Goal: Transaction & Acquisition: Register for event/course

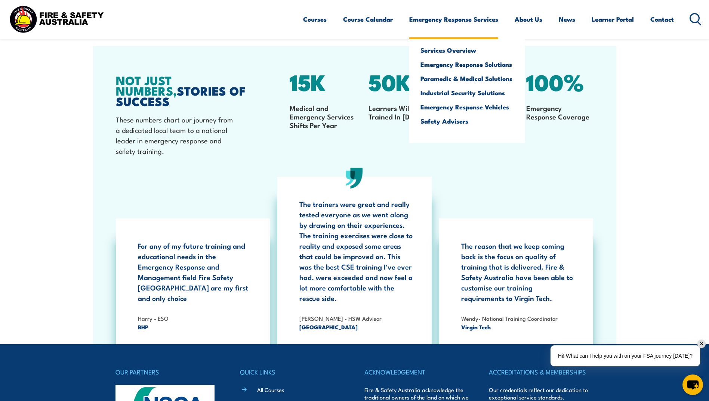
scroll to position [1183, 0]
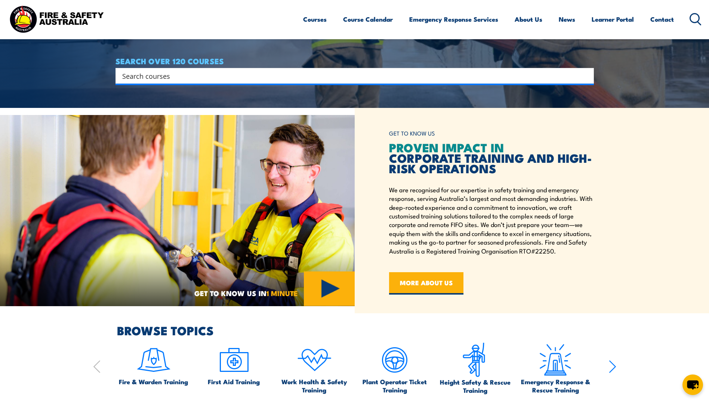
scroll to position [287, 0]
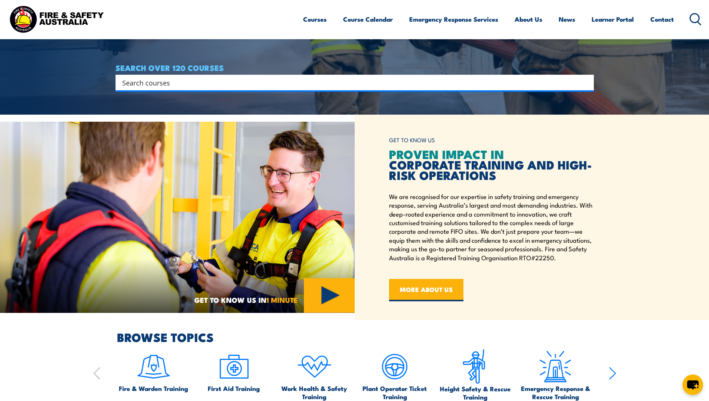
click at [214, 81] on input "Search input" at bounding box center [349, 82] width 455 height 11
type input "advisor"
click at [210, 87] on input "Search input" at bounding box center [349, 82] width 455 height 11
type input "fire safety"
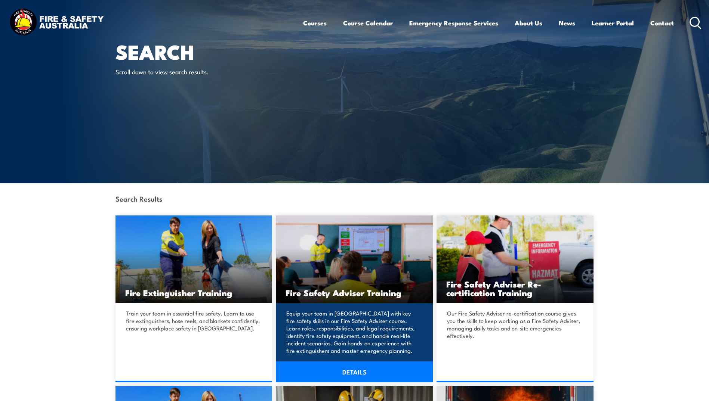
scroll to position [87, 0]
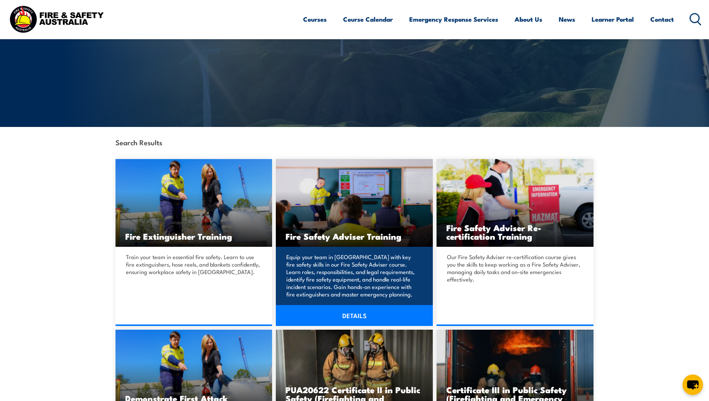
click at [348, 219] on img at bounding box center [354, 203] width 157 height 88
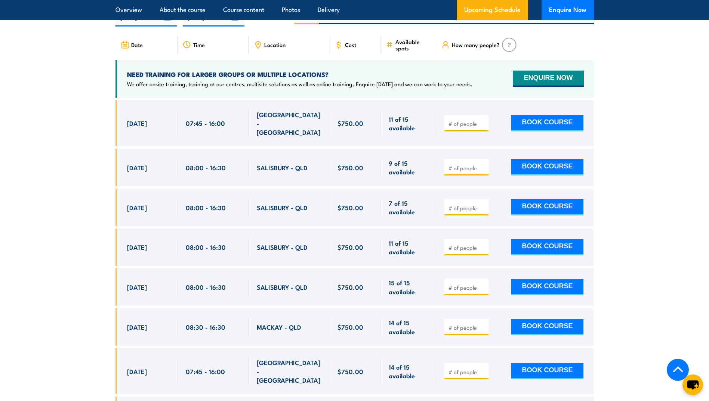
scroll to position [1246, 0]
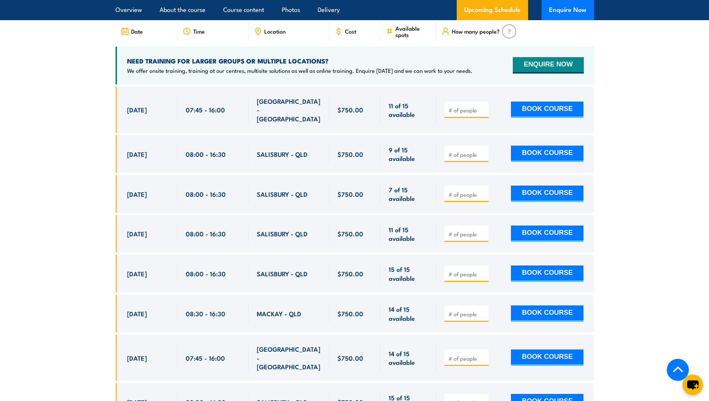
drag, startPoint x: 127, startPoint y: 310, endPoint x: 503, endPoint y: 307, distance: 375.2
click at [503, 307] on div "[DATE] 08:30 - 08:30" at bounding box center [354, 314] width 478 height 38
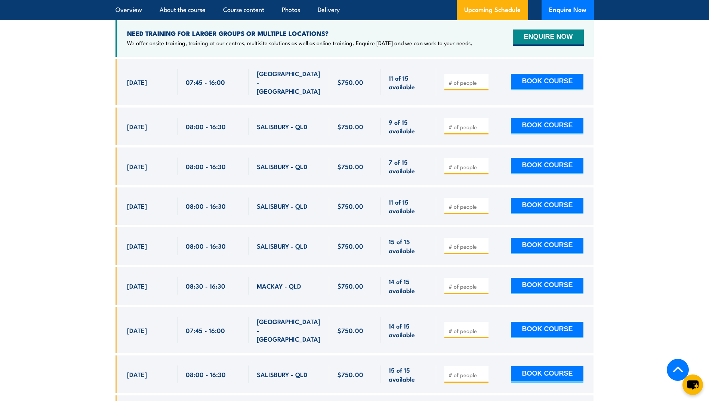
scroll to position [1271, 0]
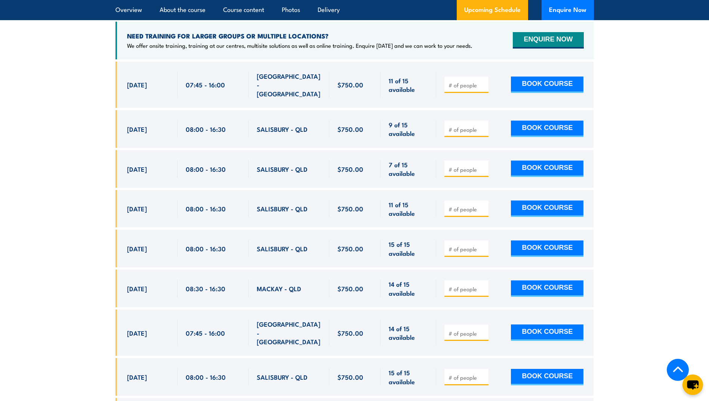
drag, startPoint x: 121, startPoint y: 204, endPoint x: 424, endPoint y: 212, distance: 302.8
click at [424, 212] on div "28 Oct, 2025, 08:00 - 08:00" at bounding box center [354, 209] width 478 height 38
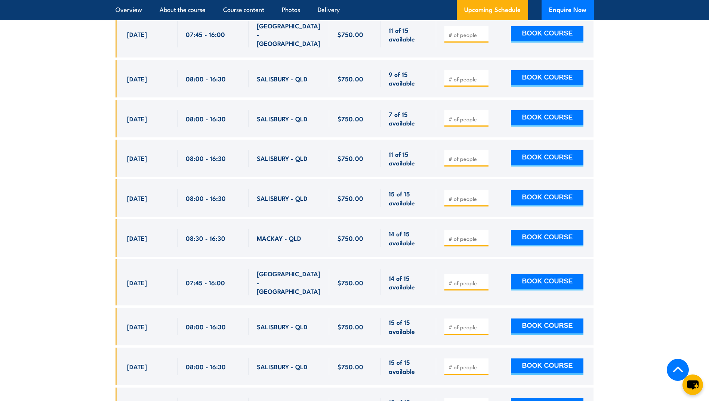
scroll to position [1320, 0]
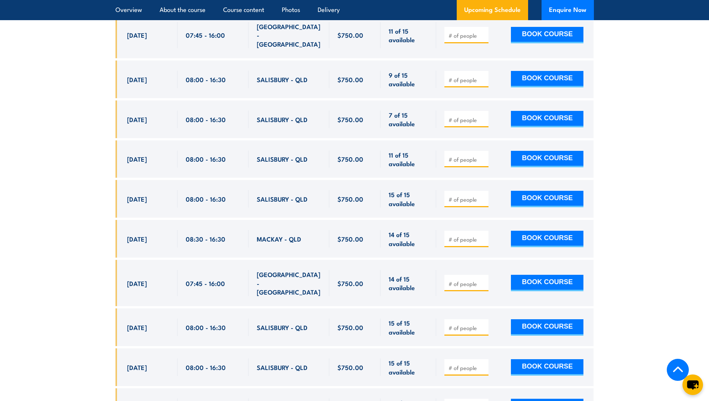
click at [632, 252] on section "UPCOMING SCHEDULE FOR - "Fire Safety Adviser (QLD) Training" 26/09/2025 25/03/2…" at bounding box center [354, 167] width 709 height 541
click at [456, 156] on input "number" at bounding box center [466, 159] width 37 height 7
type input "1"
click at [533, 154] on button "BOOK COURSE" at bounding box center [547, 159] width 72 height 16
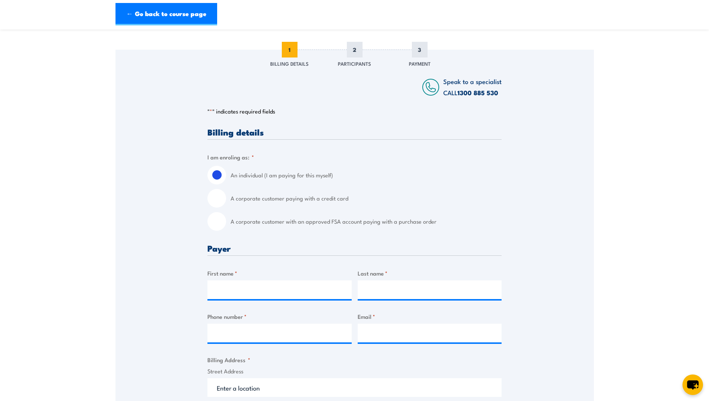
scroll to position [87, 0]
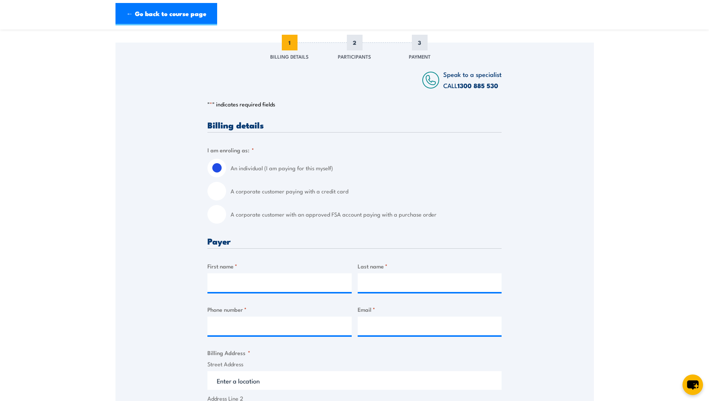
click at [216, 191] on input "A corporate customer paying with a credit card" at bounding box center [216, 191] width 19 height 19
radio input "true"
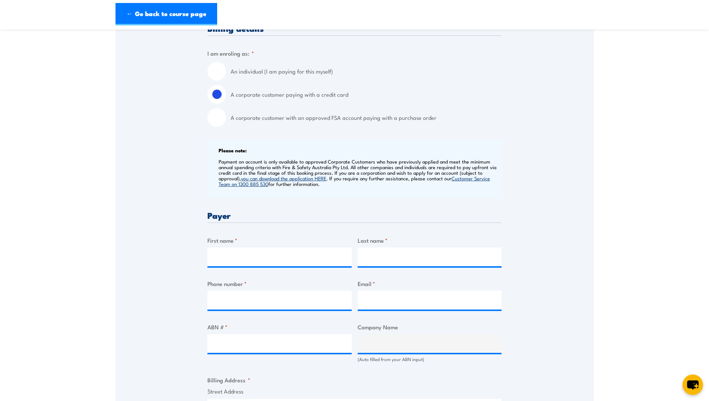
scroll to position [187, 0]
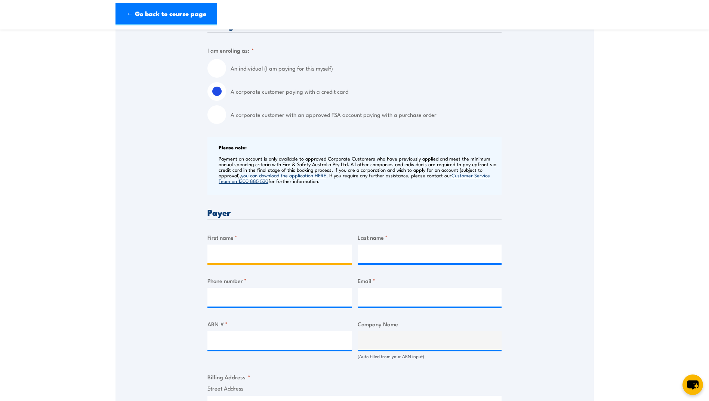
click at [237, 249] on input "First name *" at bounding box center [279, 254] width 144 height 19
type input "Matilda"
type input "[PERSON_NAME]"
type input "0408977897"
type input "[EMAIL_ADDRESS][DOMAIN_NAME]"
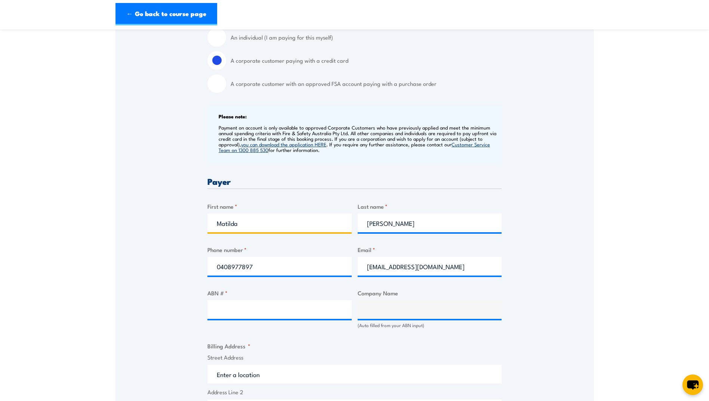
scroll to position [224, 0]
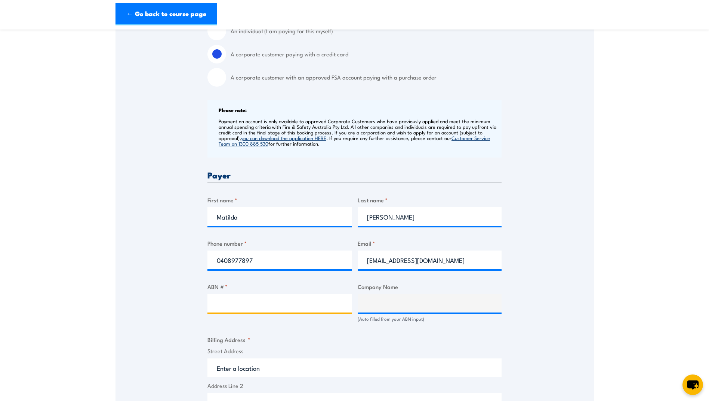
click at [257, 304] on input "ABN # *" at bounding box center [279, 303] width 144 height 19
type input "60110812489"
type input "Central Queensland Indigenous Development Limited"
type input "60110812489"
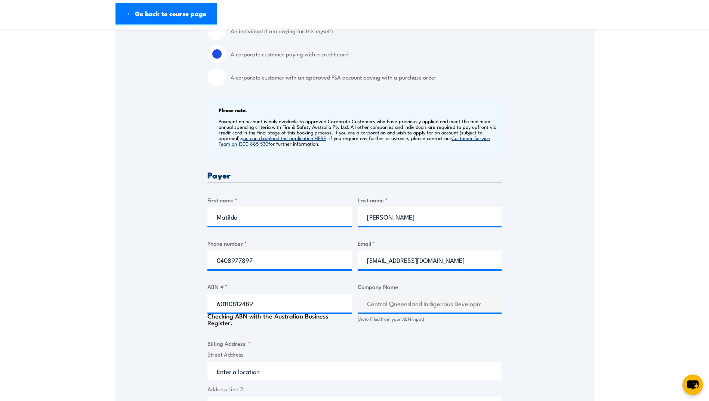
click at [583, 293] on div "Speak to a specialist CALL 1300 885 530 CALL 1300 885 530 " * " indicates requi…" at bounding box center [354, 305] width 478 height 800
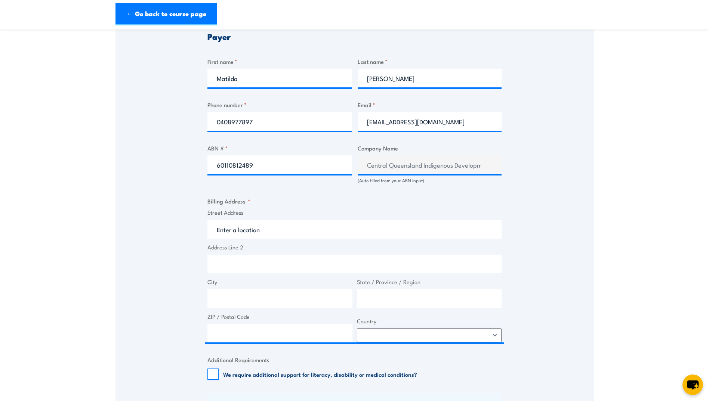
scroll to position [374, 0]
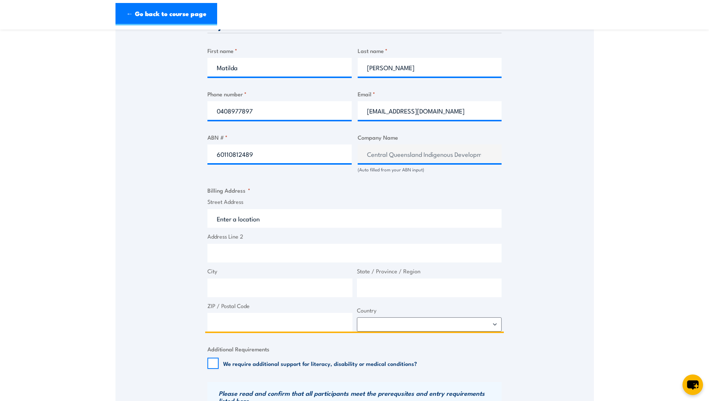
click at [244, 222] on input "Street Address" at bounding box center [354, 218] width 294 height 19
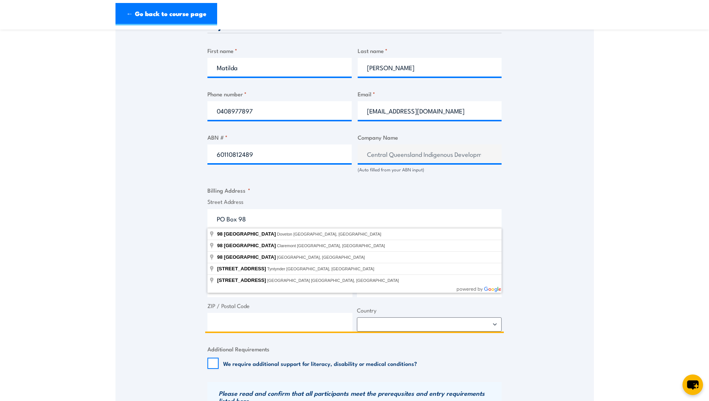
type input "PO Box 98"
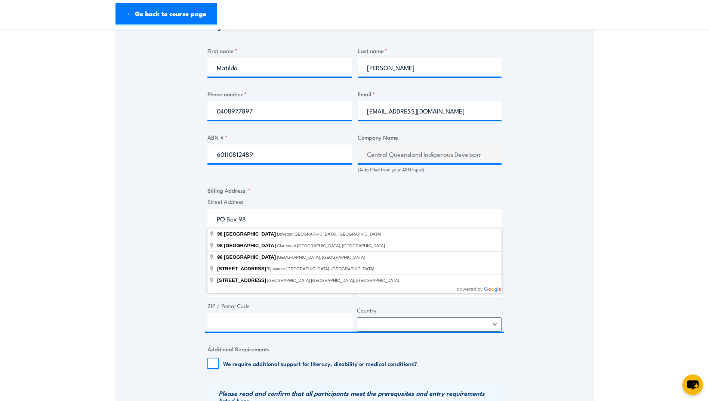
click at [181, 220] on div "Speak to a specialist CALL 1300 885 530 CALL 1300 885 530 " * " indicates requi…" at bounding box center [354, 154] width 478 height 796
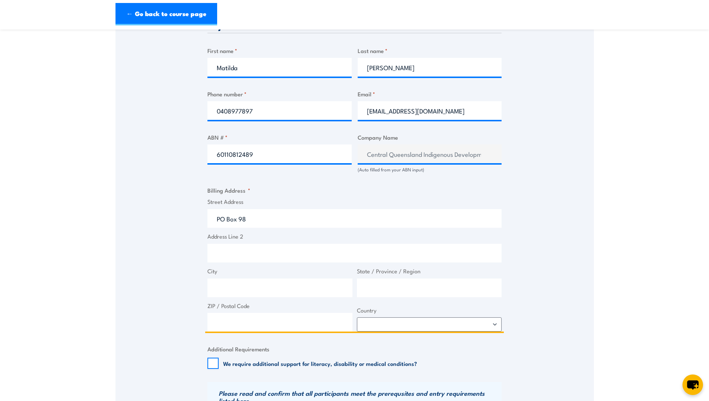
click at [234, 282] on input "City" at bounding box center [279, 288] width 145 height 19
type input "Rockhampton"
click at [257, 218] on input "PO Box 98" at bounding box center [354, 218] width 294 height 19
type input "PO Box 98 Central Queensland University"
click at [372, 285] on input "State / Province / Region" at bounding box center [429, 288] width 145 height 19
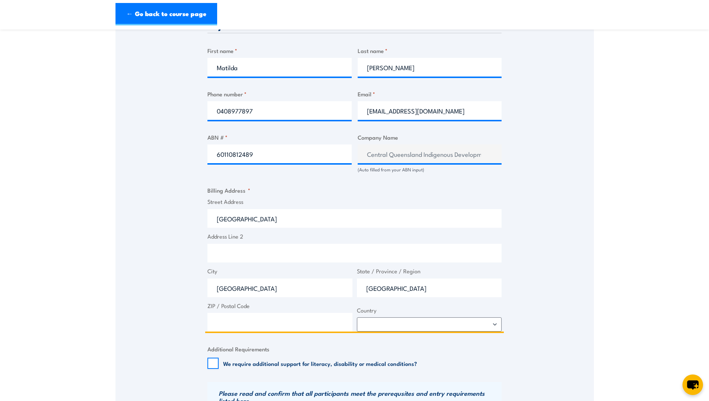
type input "Queensland"
click at [318, 314] on input "ZIP / Postal Code" at bounding box center [279, 322] width 145 height 19
type input "4701"
click at [382, 324] on select "Afghanistan Albania Algeria American Samoa Andorra Angola Anguilla Antarctica A…" at bounding box center [429, 325] width 145 height 14
select select "Australia"
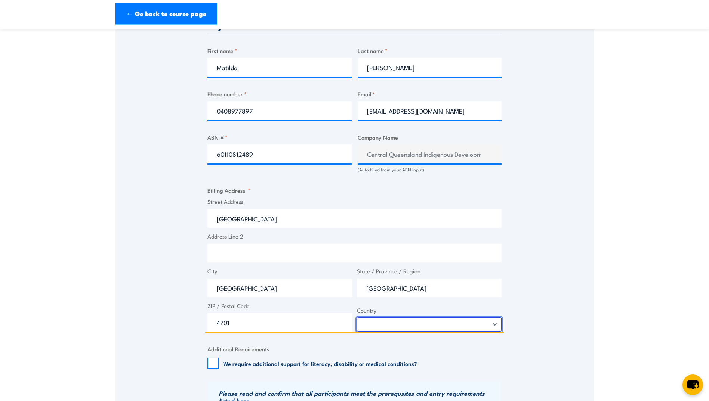
click at [357, 318] on select "Afghanistan Albania Algeria American Samoa Andorra Angola Anguilla Antarctica A…" at bounding box center [429, 325] width 145 height 14
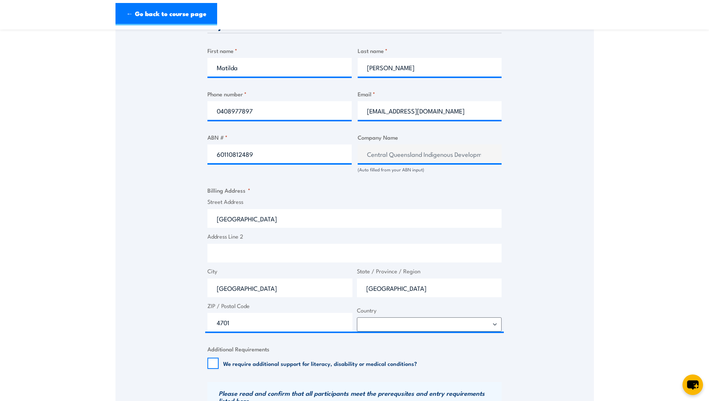
click at [533, 249] on div "Speak to a specialist CALL 1300 885 530 CALL 1300 885 530 " * " indicates requi…" at bounding box center [354, 154] width 478 height 796
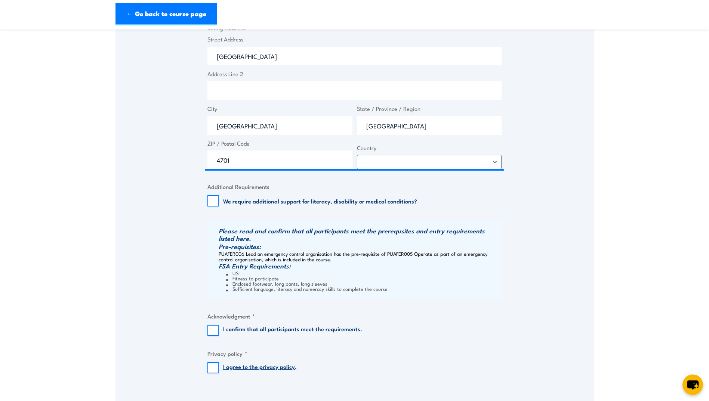
scroll to position [586, 0]
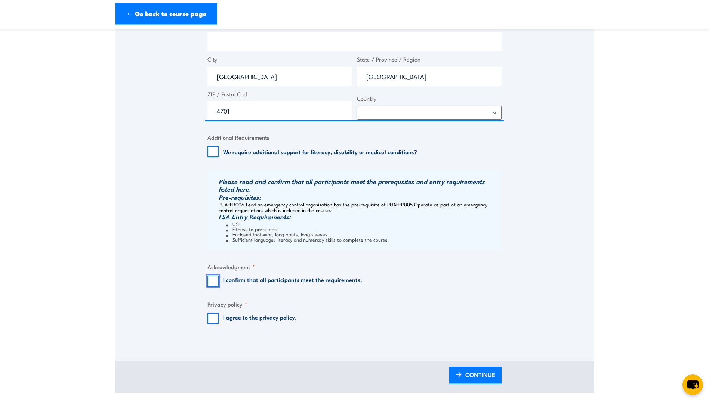
click at [215, 280] on input "I confirm that all participants meet the requirements." at bounding box center [212, 281] width 11 height 11
checkbox input "true"
click at [212, 320] on input "I agree to the privacy policy ." at bounding box center [212, 318] width 11 height 11
checkbox input "true"
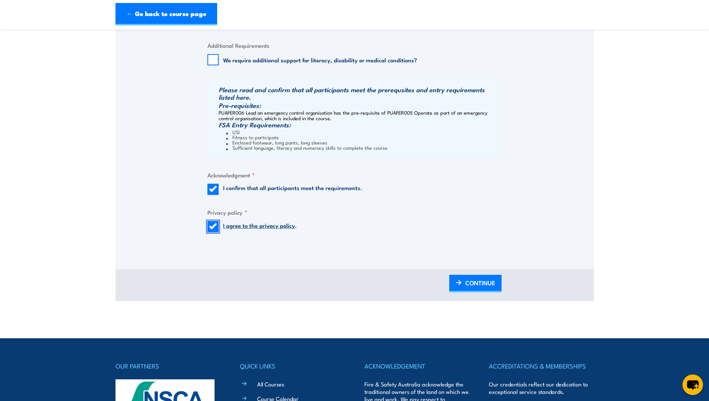
scroll to position [685, 0]
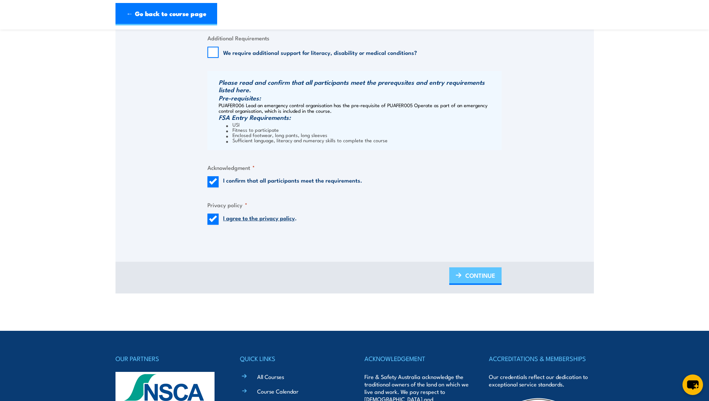
click at [475, 275] on span "CONTINUE" at bounding box center [480, 276] width 30 height 20
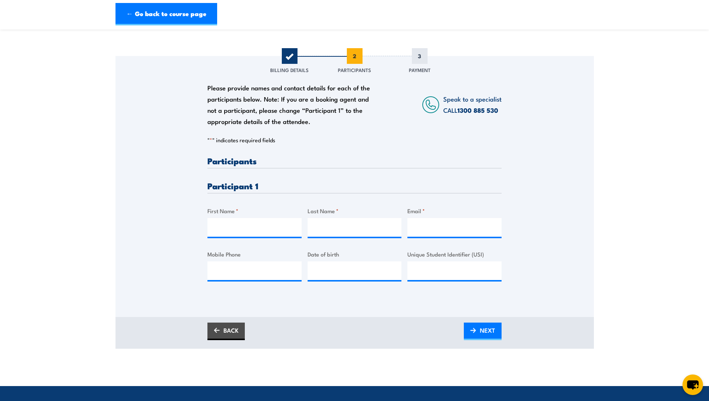
scroll to position [87, 0]
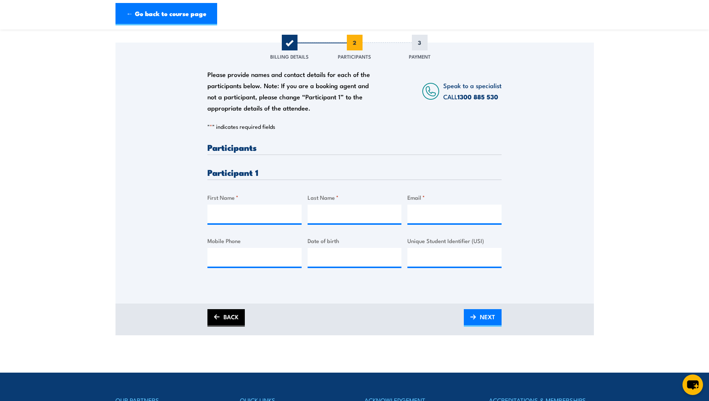
click at [231, 310] on link "BACK" at bounding box center [225, 318] width 37 height 18
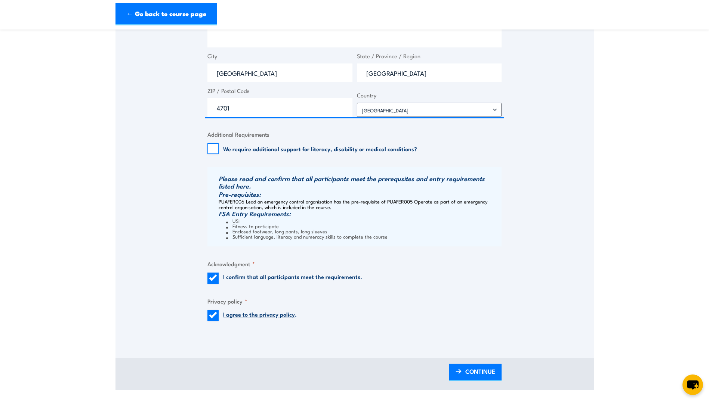
scroll to position [598, 0]
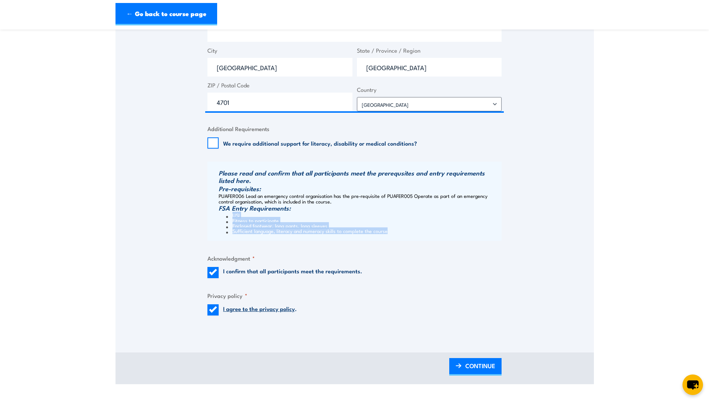
drag, startPoint x: 391, startPoint y: 232, endPoint x: 229, endPoint y: 216, distance: 161.8
click at [229, 216] on ul "USI Fitness to participate Enclosed footwear, long pants, long sleeves Sufficie…" at bounding box center [359, 223] width 281 height 21
drag, startPoint x: 229, startPoint y: 216, endPoint x: 241, endPoint y: 225, distance: 14.1
copy ul "USI Fitness to participate Enclosed footwear, long pants, long sleeves Sufficie…"
click at [479, 362] on span "CONTINUE" at bounding box center [480, 366] width 30 height 20
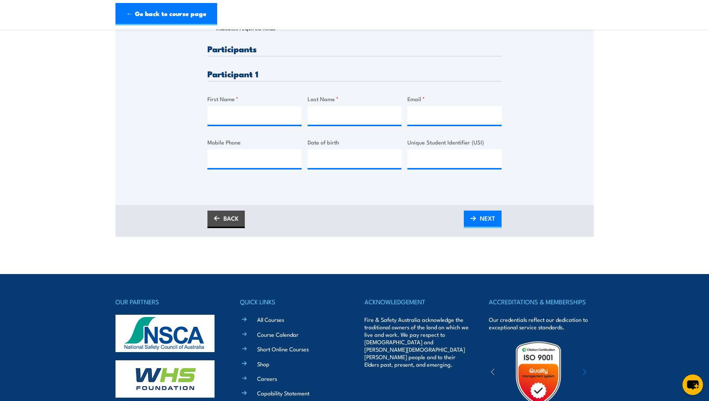
scroll to position [167, 0]
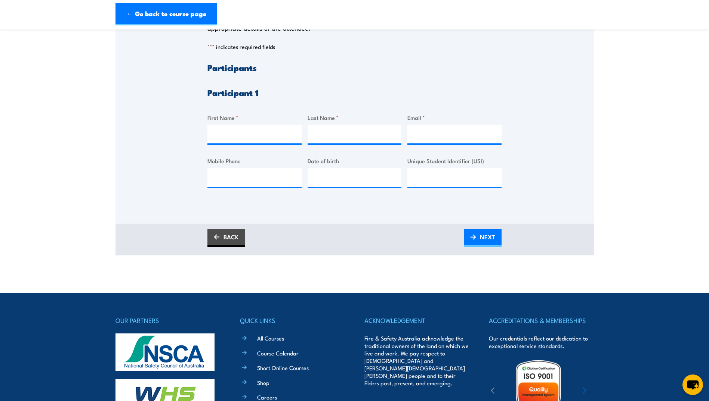
click at [243, 124] on div "First Name *" at bounding box center [254, 128] width 94 height 30
click at [256, 136] on input "First Name *" at bounding box center [254, 134] width 94 height 19
type input "Savannah"
click at [306, 136] on div "Please provide names and contact details for each of the participants below. No…" at bounding box center [354, 131] width 294 height 137
click at [312, 136] on input "Last Name *" at bounding box center [355, 134] width 94 height 19
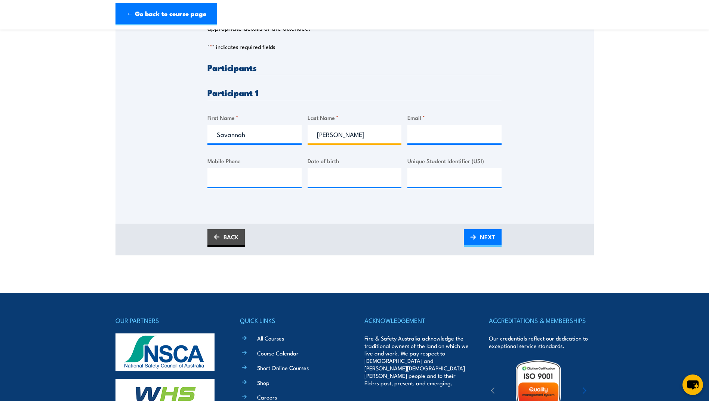
type input "Irwin"
click at [433, 136] on input "Email *" at bounding box center [454, 134] width 94 height 19
click at [275, 186] on div at bounding box center [254, 177] width 94 height 19
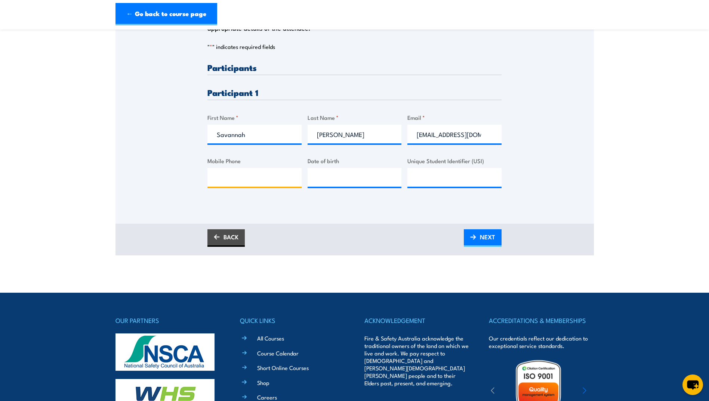
click at [273, 180] on input "Mobile Phone" at bounding box center [254, 177] width 94 height 19
drag, startPoint x: 488, startPoint y: 136, endPoint x: 392, endPoint y: 134, distance: 96.8
click at [392, 134] on div "Please provide names and contact details for each of the participants below. No…" at bounding box center [354, 131] width 294 height 137
paste input "savannahirwin@cqid.com.au"
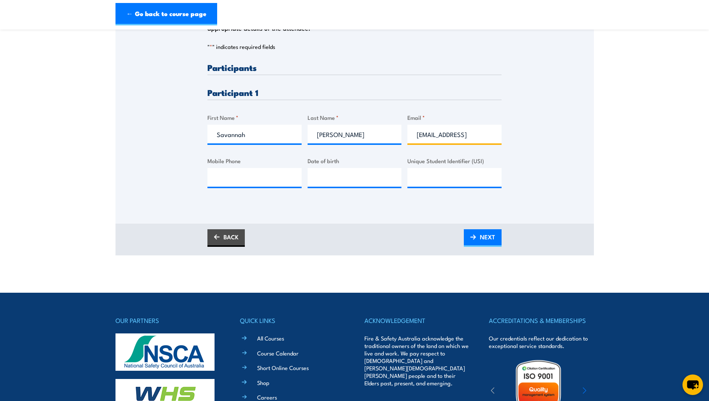
type input "savannahirwin@cqid.com.auau"
click at [597, 154] on section "Fire Safety Adviser (QLD) Training 08:00 1 CALL "" at bounding box center [354, 62] width 709 height 385
click at [246, 173] on input "Mobile Phone" at bounding box center [254, 177] width 94 height 19
click at [435, 178] on input "Unique Student Identifier (USI)" at bounding box center [454, 177] width 94 height 19
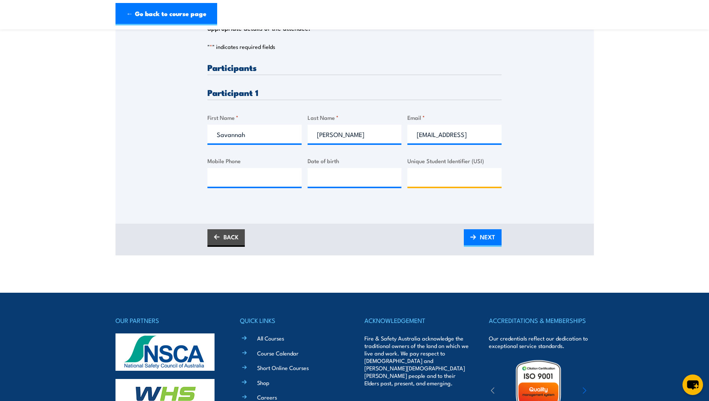
paste input "3TF9HKUD99"
type input "3TF9HKUD99"
type input "__/__/____"
click at [318, 178] on input "__/__/____" at bounding box center [355, 177] width 94 height 19
click at [322, 173] on input "__/__/____" at bounding box center [355, 177] width 94 height 19
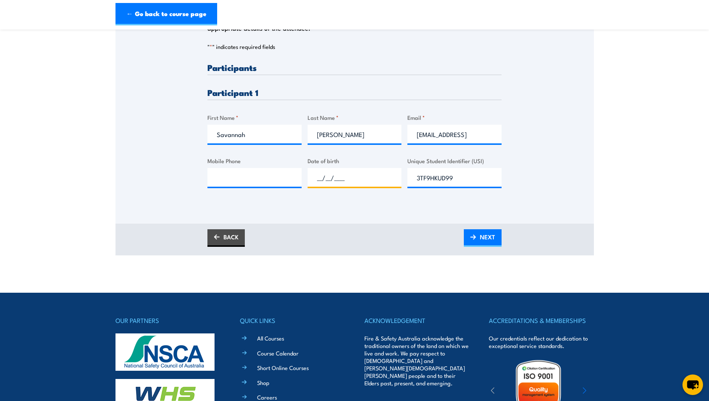
paste input "12/10/1998"
type input "12/10/1998"
click at [194, 178] on div "Please provide names and contact details for each of the participants below. No…" at bounding box center [354, 83] width 478 height 240
click at [215, 173] on input "Mobile Phone" at bounding box center [254, 177] width 94 height 19
type input "0400369890"
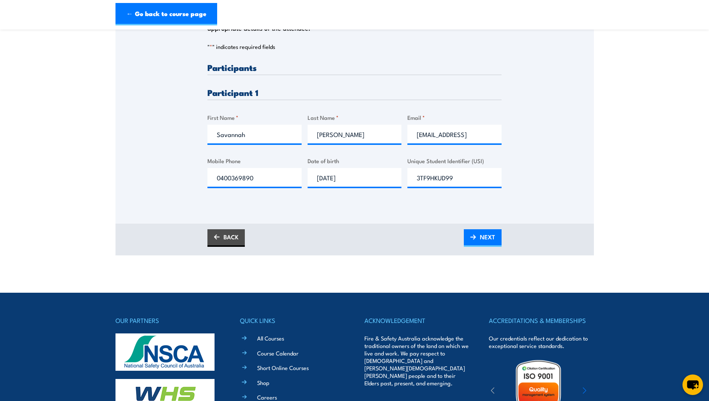
click at [293, 241] on div "BACK NEXT" at bounding box center [354, 238] width 294 height 18
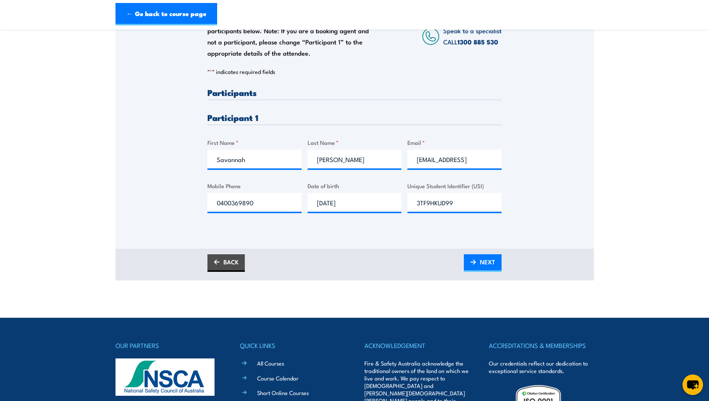
scroll to position [130, 0]
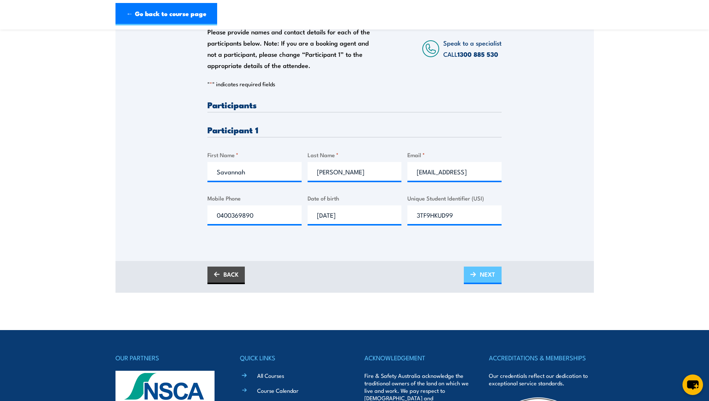
click at [480, 270] on span "NEXT" at bounding box center [487, 275] width 15 height 20
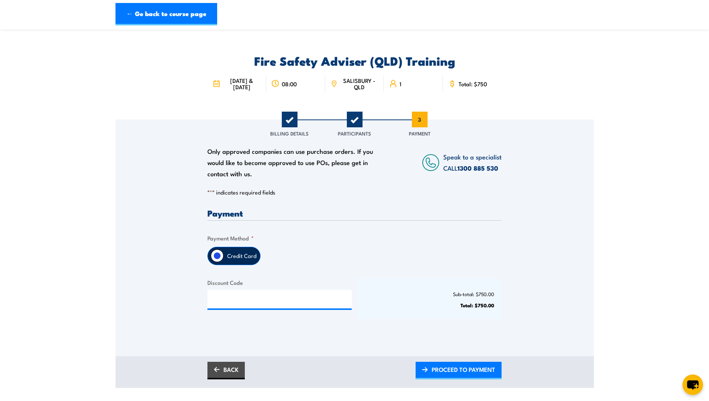
scroll to position [12, 0]
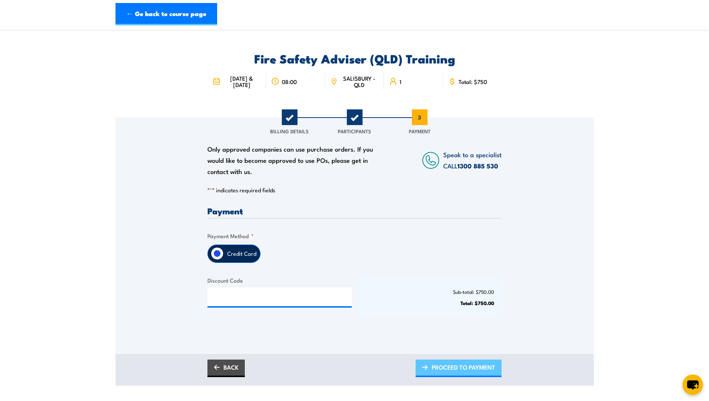
click at [437, 366] on span "PROCEED TO PAYMENT" at bounding box center [464, 368] width 64 height 20
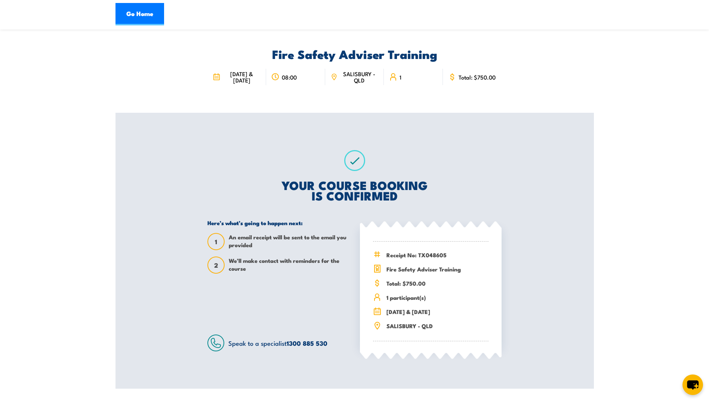
scroll to position [12, 0]
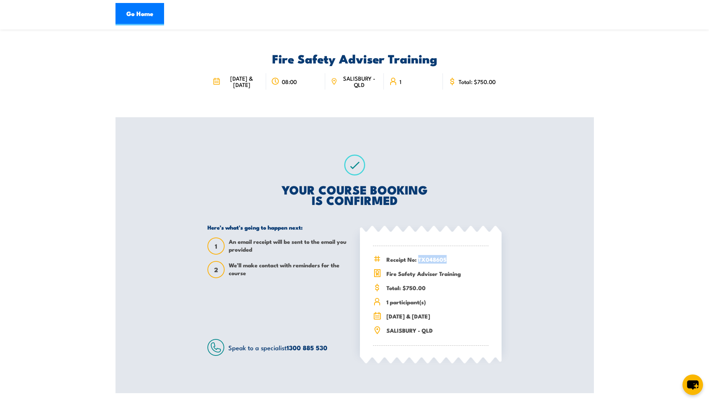
drag, startPoint x: 448, startPoint y: 260, endPoint x: 419, endPoint y: 260, distance: 28.8
click at [419, 260] on span "Receipt No: TX048605" at bounding box center [437, 259] width 102 height 9
copy span "TX048605"
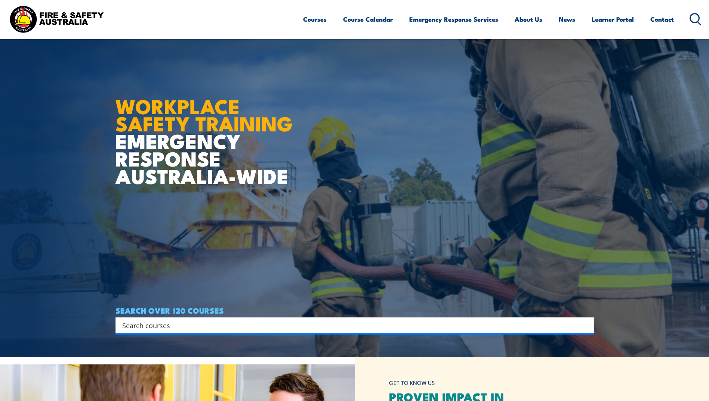
scroll to position [75, 0]
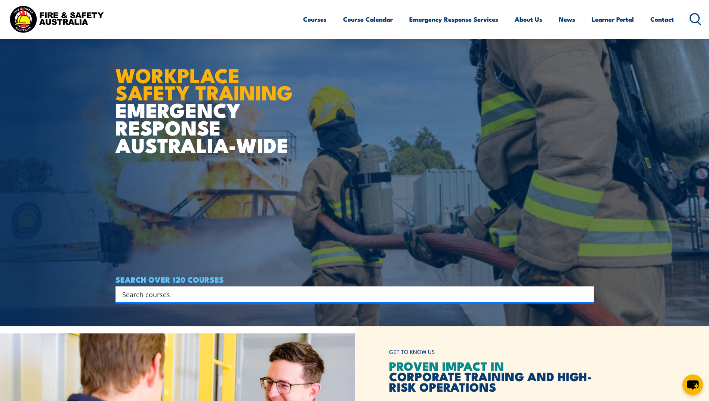
click at [168, 297] on input "Search input" at bounding box center [349, 294] width 455 height 11
type input "s"
type input "fire safety"
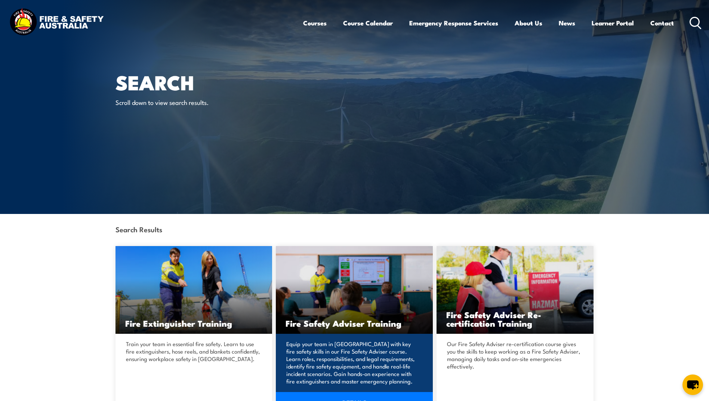
click at [348, 305] on img at bounding box center [354, 290] width 157 height 88
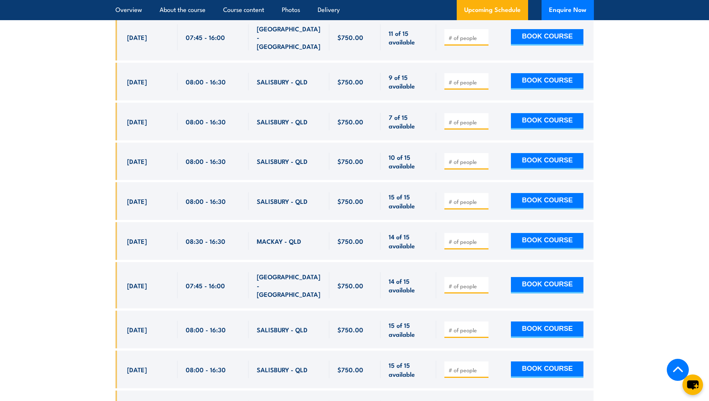
scroll to position [1362, 0]
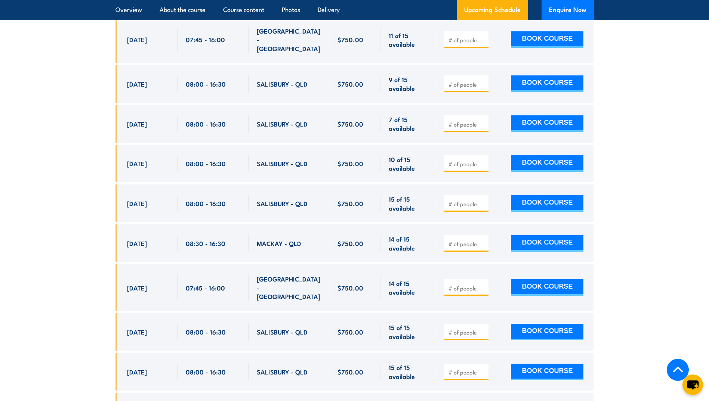
click at [90, 246] on section "UPCOMING SCHEDULE FOR - "Fire Safety Adviser (QLD) Training" [DATE] [DATE]" at bounding box center [354, 171] width 709 height 541
click at [469, 241] on input "number" at bounding box center [466, 243] width 37 height 7
type input "1"
click at [519, 241] on button "BOOK COURSE" at bounding box center [547, 243] width 72 height 16
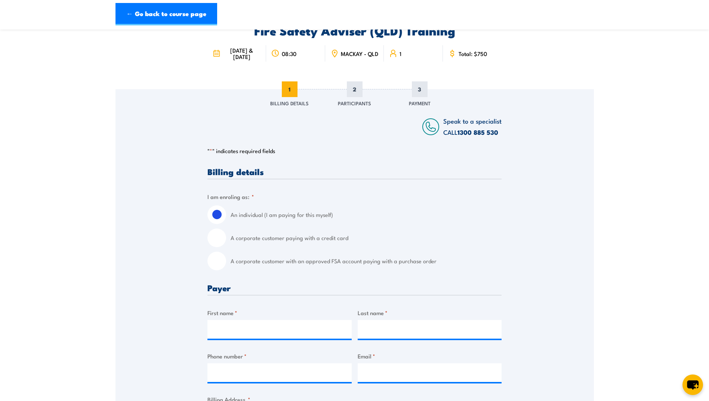
scroll to position [50, 0]
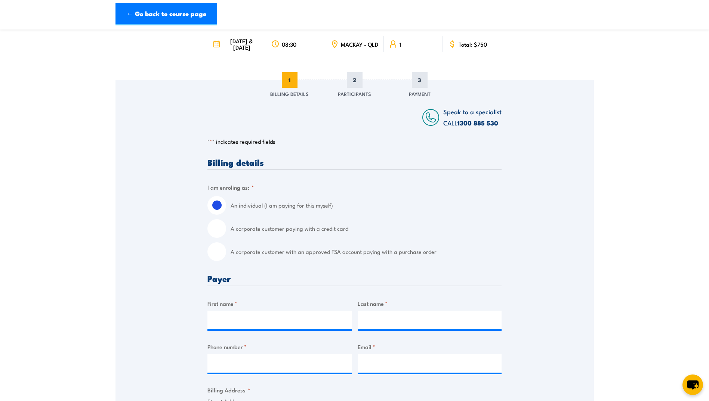
click at [222, 237] on input "A corporate customer paying with a credit card" at bounding box center [216, 228] width 19 height 19
radio input "true"
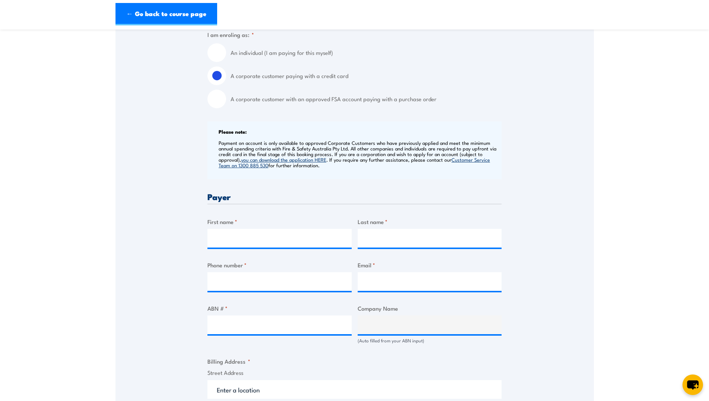
scroll to position [212, 0]
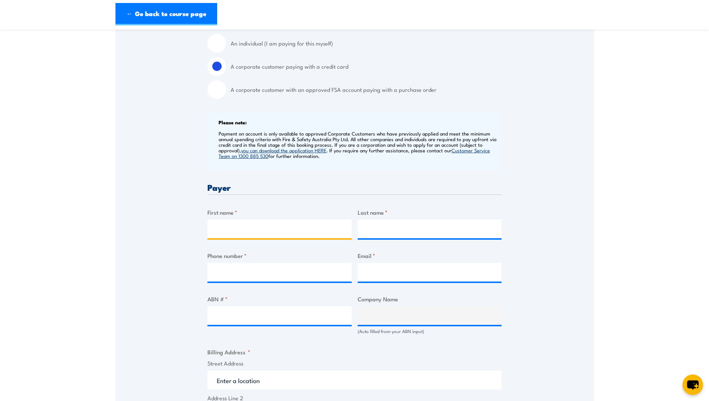
click at [234, 227] on input "First name *" at bounding box center [279, 229] width 144 height 19
type input "Matilda"
type input "[PERSON_NAME]"
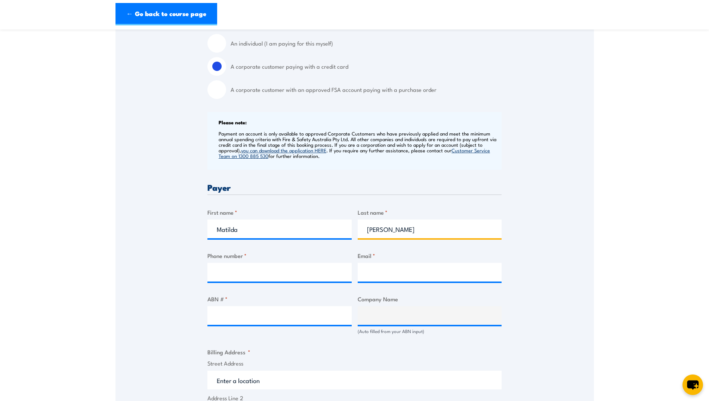
type input "0408977897"
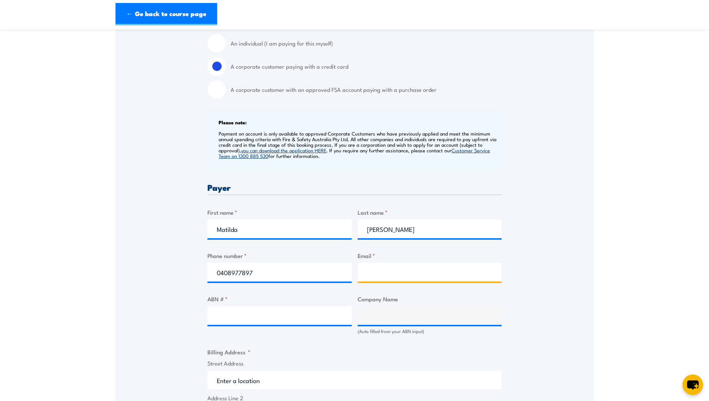
type input "[EMAIL_ADDRESS][DOMAIN_NAME]"
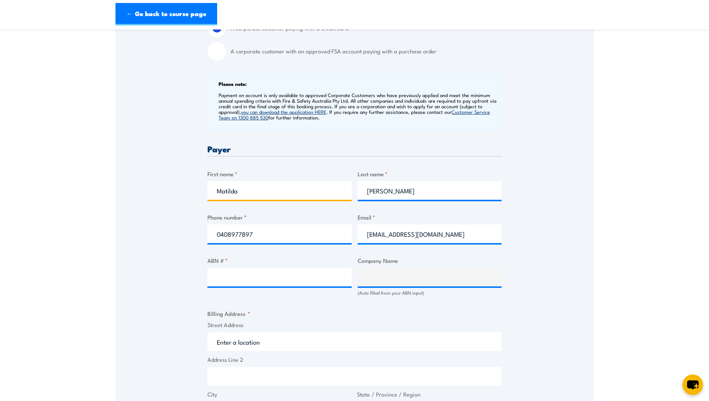
scroll to position [262, 0]
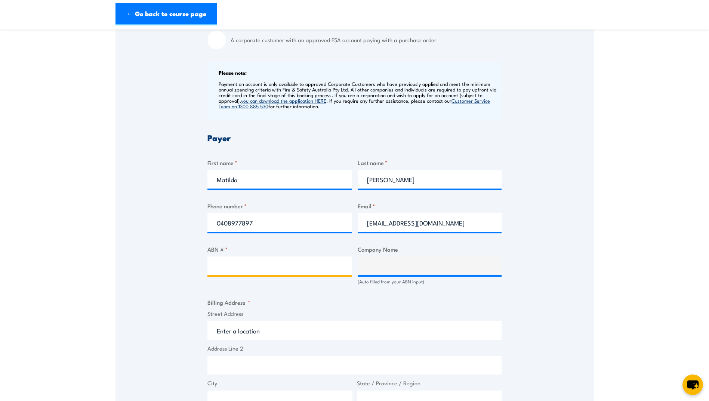
click at [279, 274] on input "ABN # *" at bounding box center [279, 266] width 144 height 19
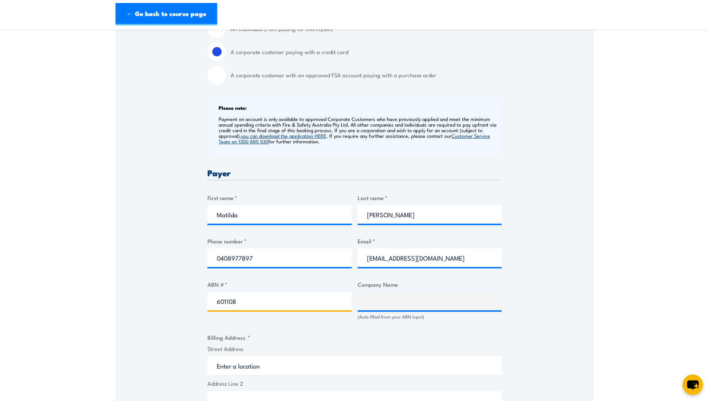
scroll to position [224, 0]
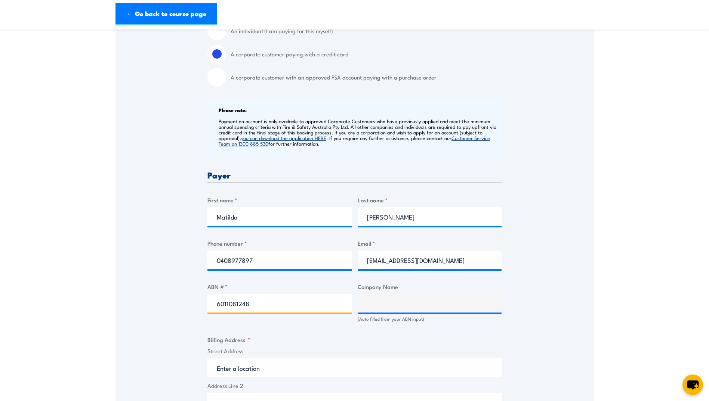
type input "60110812489"
type input "Central Queensland Indigenous Development Limited"
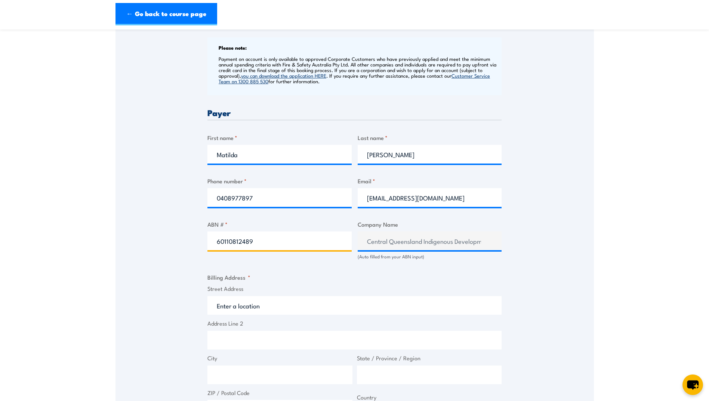
type input "60110812489"
click at [577, 278] on div "Speak to a specialist CALL 1300 885 530 CALL 1300 885 530 " * " indicates requi…" at bounding box center [354, 241] width 478 height 796
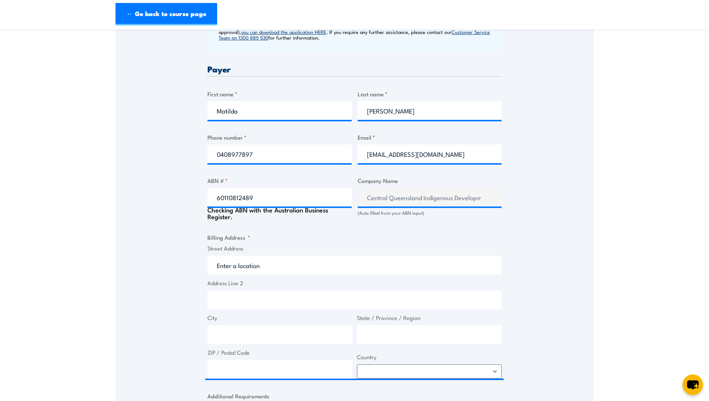
scroll to position [336, 0]
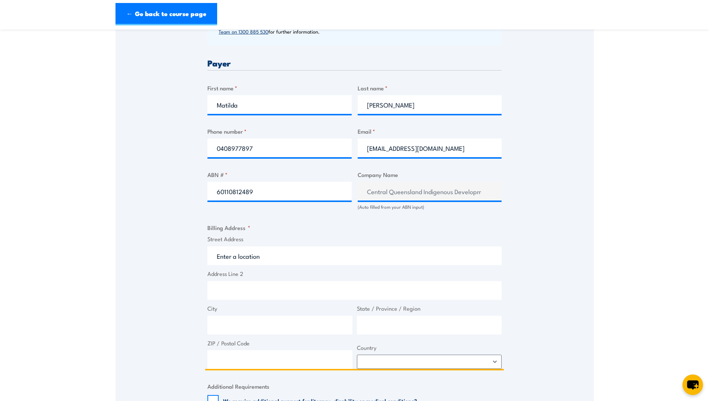
click at [276, 265] on input "Street Address" at bounding box center [354, 256] width 294 height 19
type input "[GEOGRAPHIC_DATA]"
type input "4701"
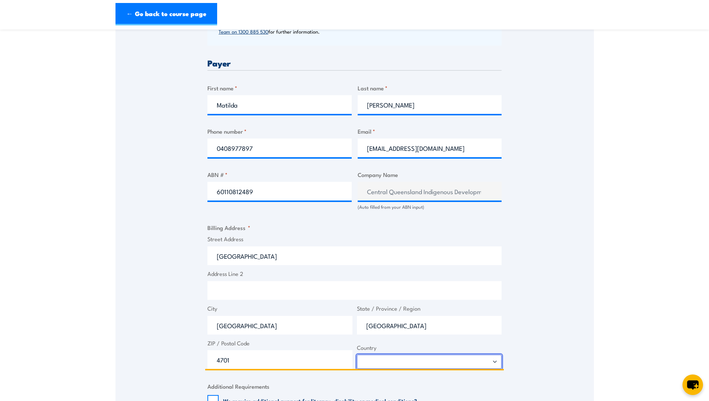
select select "[GEOGRAPHIC_DATA]"
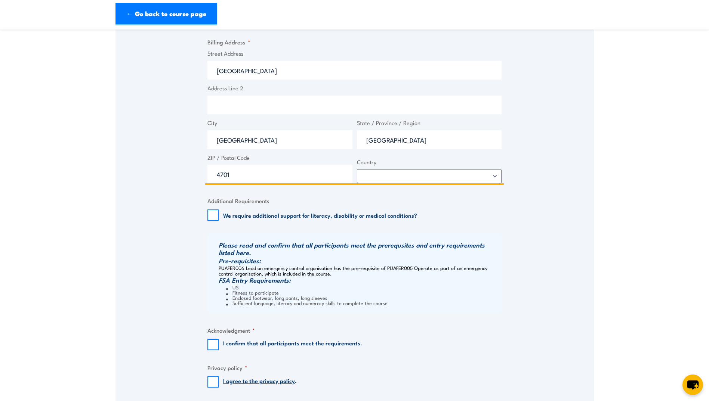
scroll to position [523, 0]
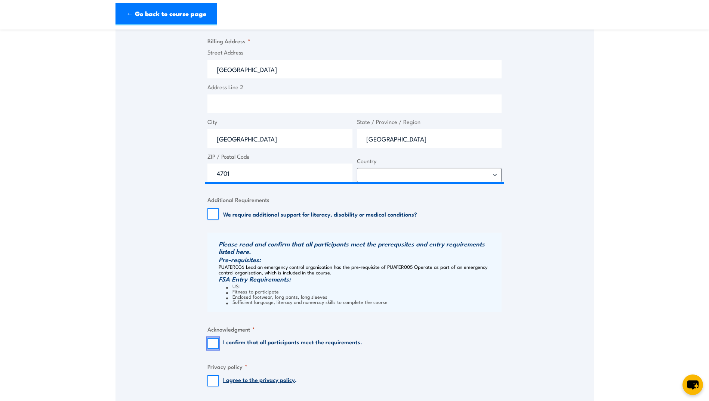
click at [214, 348] on input "I confirm that all participants meet the requirements." at bounding box center [212, 343] width 11 height 11
checkbox input "true"
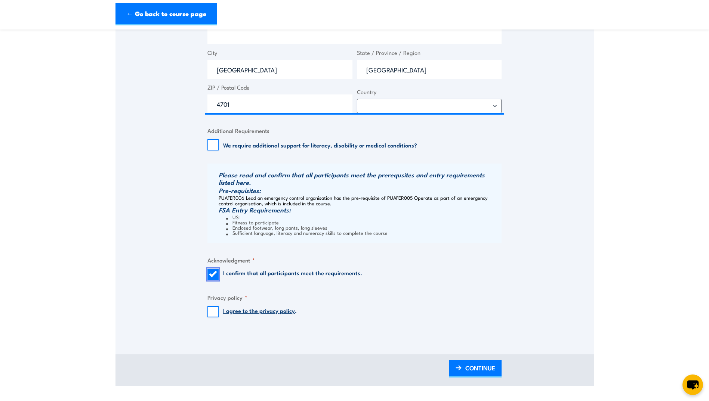
scroll to position [598, 0]
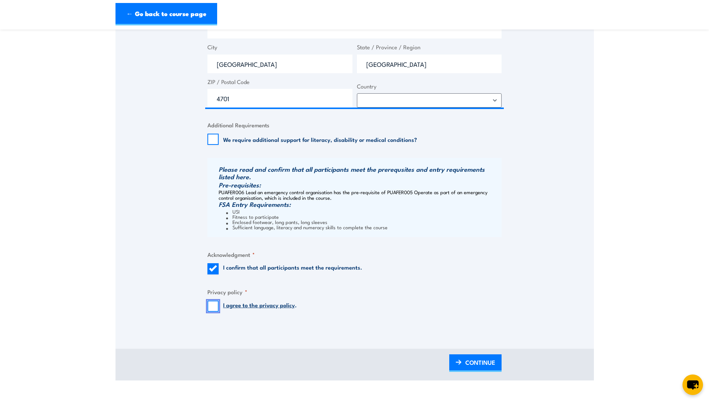
drag, startPoint x: 214, startPoint y: 312, endPoint x: 233, endPoint y: 308, distance: 19.5
click at [214, 312] on input "I agree to the privacy policy ." at bounding box center [212, 306] width 11 height 11
checkbox input "true"
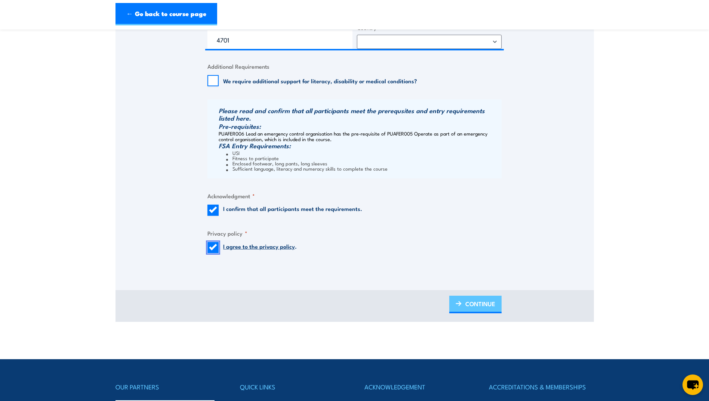
scroll to position [660, 0]
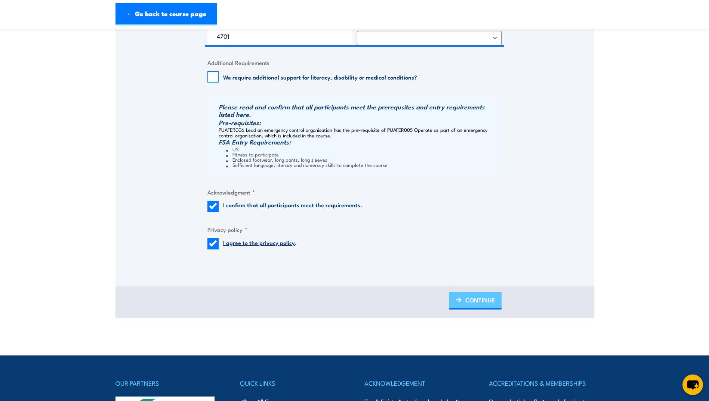
click at [473, 306] on span "CONTINUE" at bounding box center [480, 300] width 30 height 20
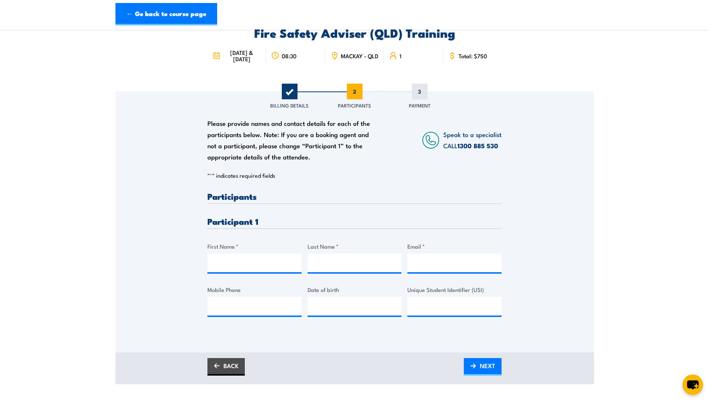
scroll to position [0, 0]
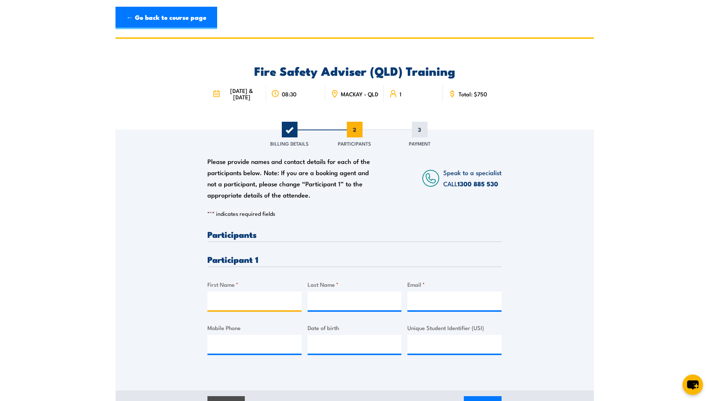
click at [262, 308] on input "First Name *" at bounding box center [254, 301] width 94 height 19
type input "[PERSON_NAME]"
type input "[EMAIL_ADDRESS][DOMAIN_NAME]"
type input "0409566106"
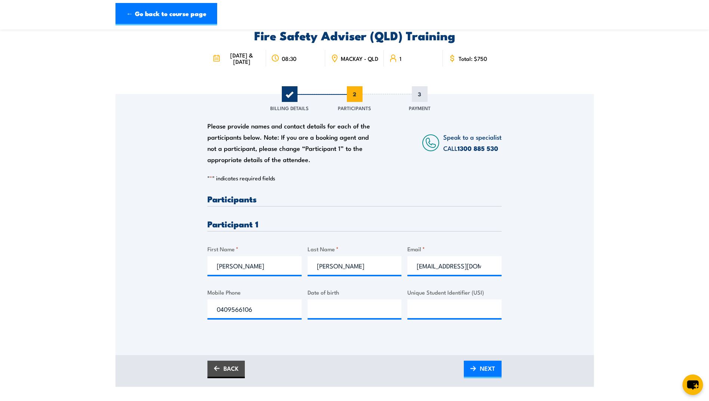
scroll to position [37, 0]
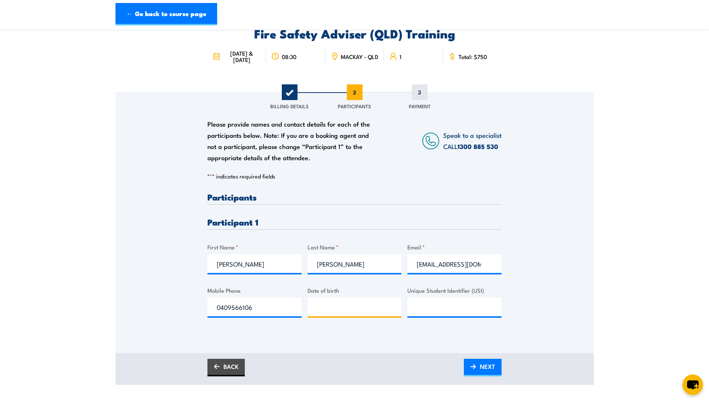
click at [339, 315] on input "Date of birth" at bounding box center [355, 307] width 94 height 19
paste input "[DATE]"
type input "[DATE]"
click at [415, 313] on input "Unique Student Identifier (USI)" at bounding box center [454, 307] width 94 height 19
paste input "QBS5SQ46GD"
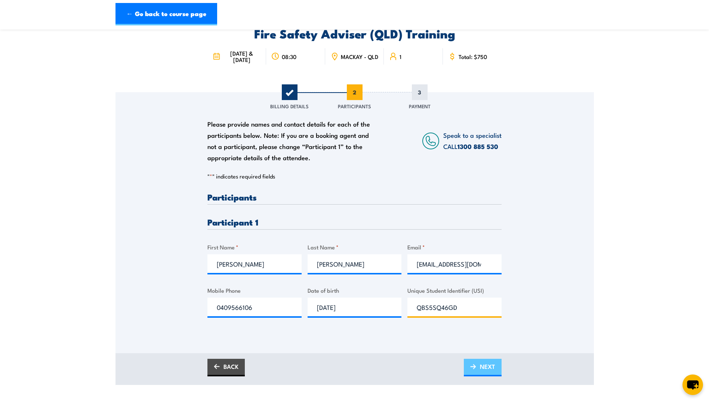
type input "QBS5SQ46GD"
click at [465, 374] on link "NEXT" at bounding box center [483, 368] width 38 height 18
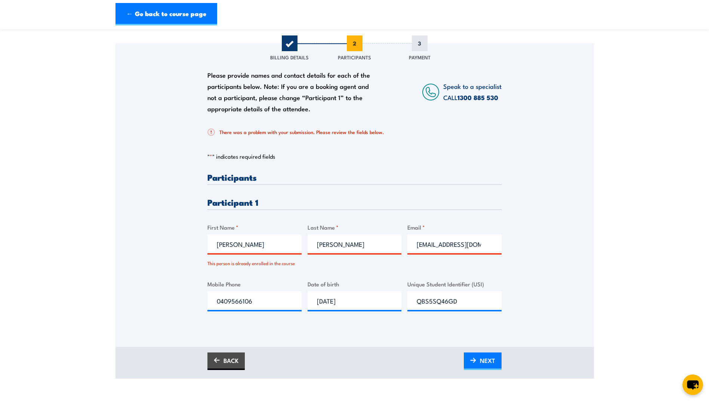
scroll to position [87, 0]
click at [277, 251] on input "[PERSON_NAME]" at bounding box center [254, 243] width 94 height 19
click at [309, 206] on h3 "Participant 1" at bounding box center [354, 201] width 294 height 9
click at [253, 253] on input "[PERSON_NAME]" at bounding box center [254, 243] width 94 height 19
click at [558, 250] on div "Please provide names and contact details for each of the participants below. No…" at bounding box center [354, 184] width 478 height 283
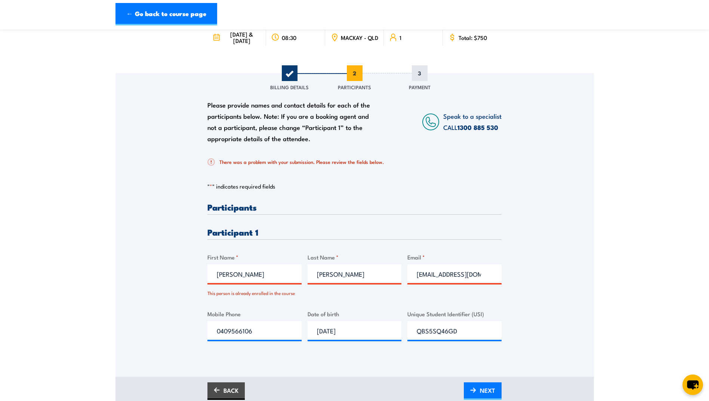
scroll to position [50, 0]
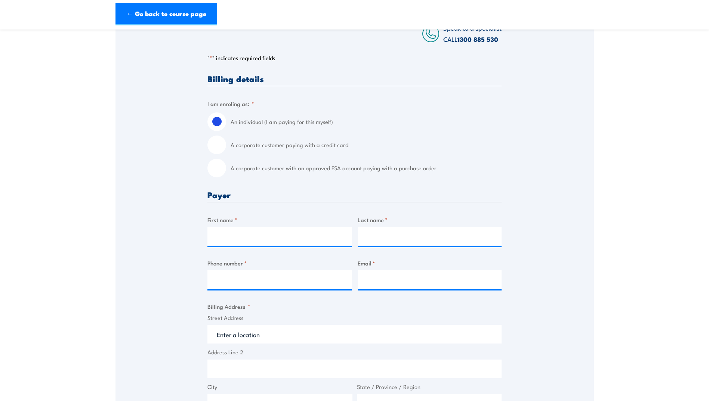
scroll to position [137, 0]
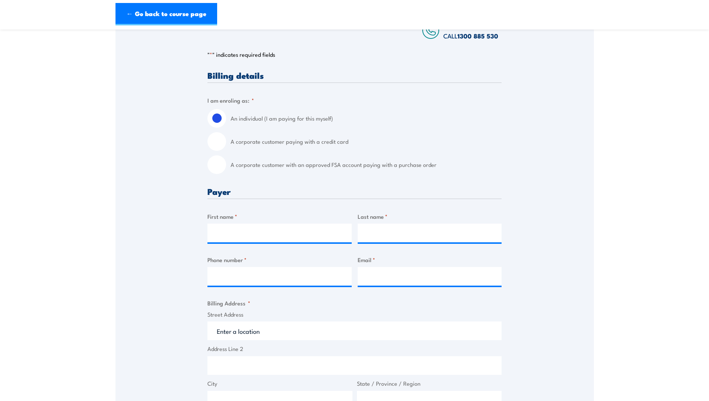
click at [219, 149] on input "A corporate customer paying with a credit card" at bounding box center [216, 141] width 19 height 19
radio input "true"
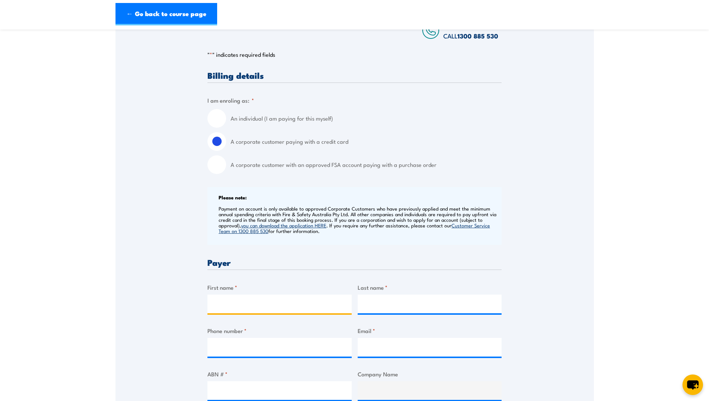
click at [232, 311] on input "First name *" at bounding box center [279, 304] width 144 height 19
type input "Matilda"
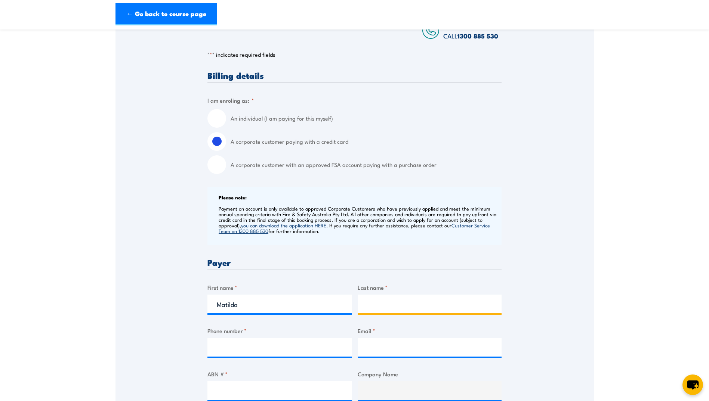
type input "[PERSON_NAME]"
type input "0408977897"
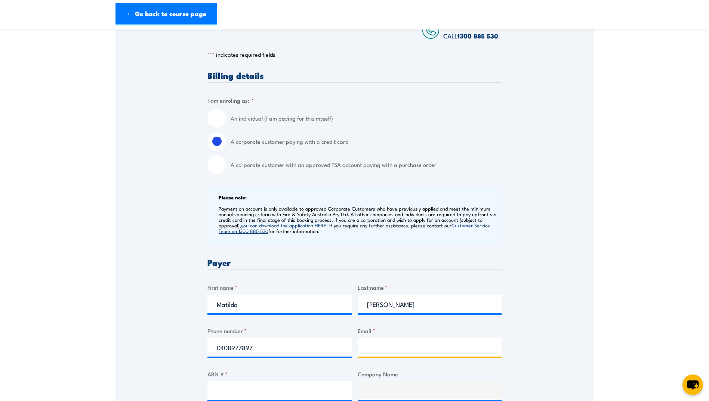
type input "[EMAIL_ADDRESS][DOMAIN_NAME]"
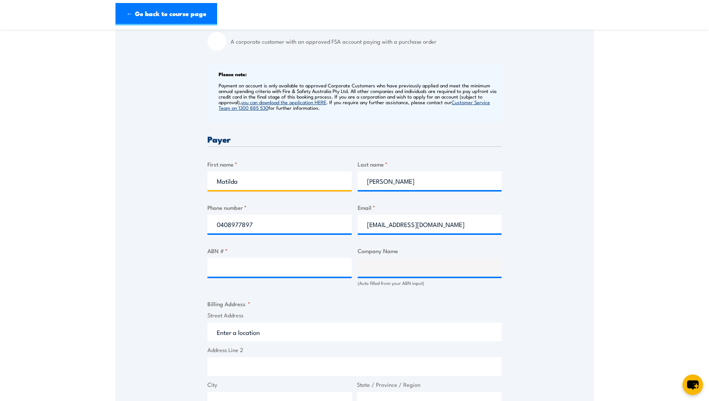
scroll to position [262, 0]
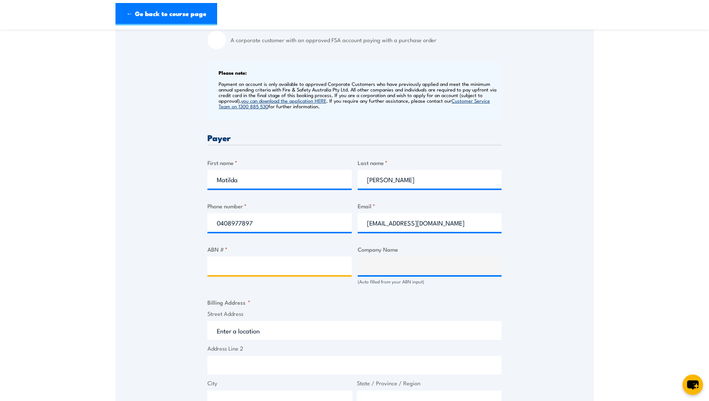
click at [284, 271] on input "ABN # *" at bounding box center [279, 266] width 144 height 19
type input "60110812489"
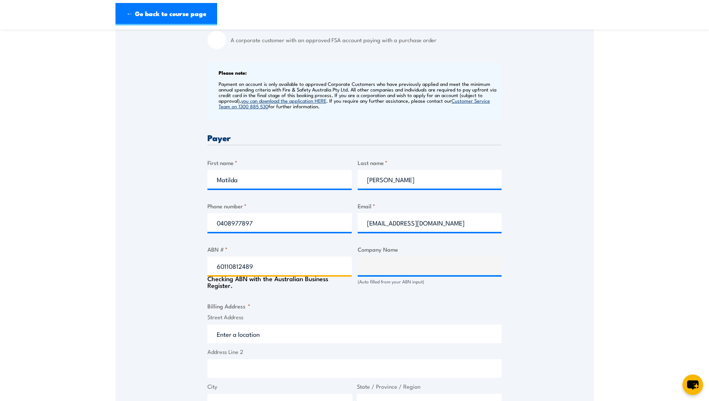
type input "Central Queensland Indigenous Development Limited"
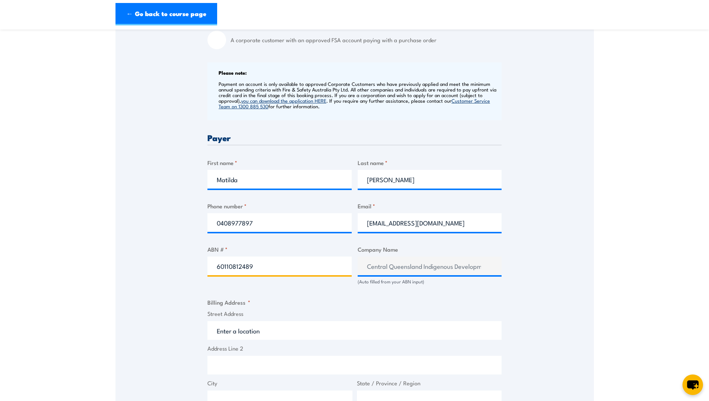
type input "60110812489"
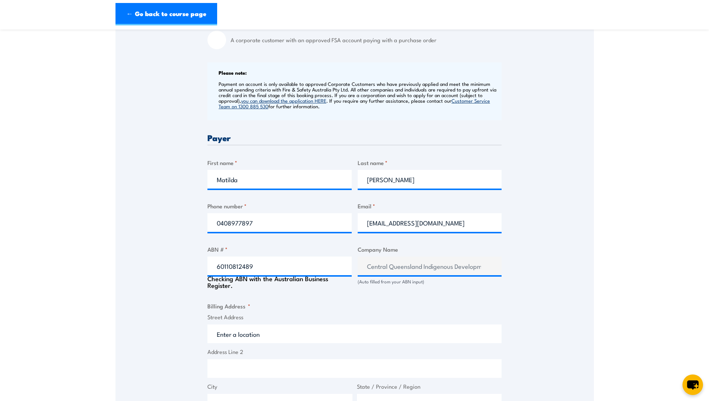
click at [299, 340] on input "Street Address" at bounding box center [354, 334] width 294 height 19
type input "[GEOGRAPHIC_DATA]"
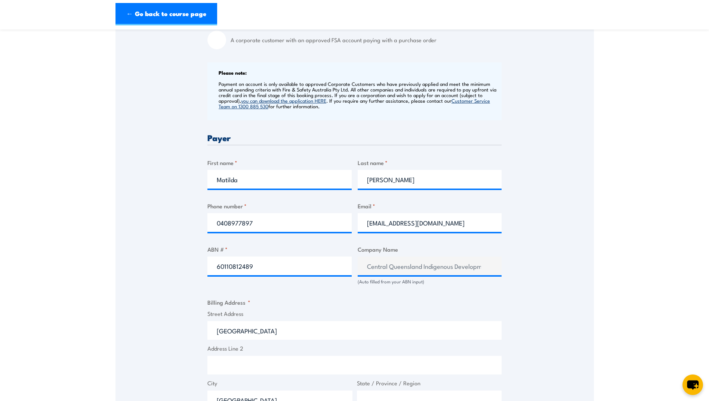
type input "[GEOGRAPHIC_DATA]"
type input "4701"
select select "[GEOGRAPHIC_DATA]"
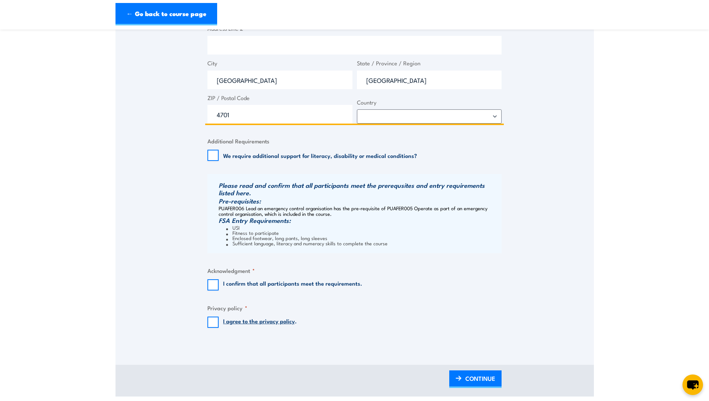
scroll to position [585, 0]
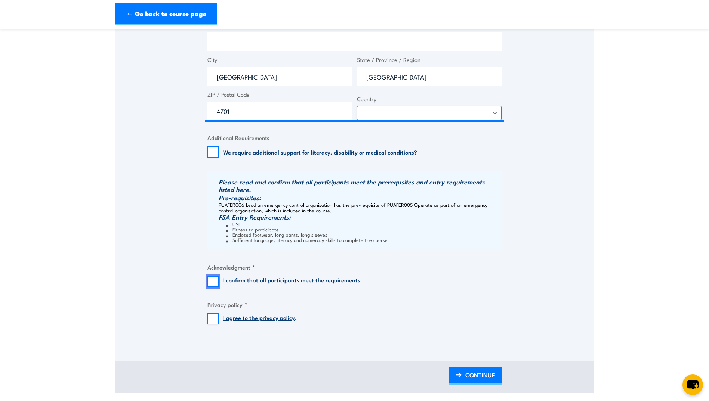
click at [215, 286] on input "I confirm that all participants meet the requirements." at bounding box center [212, 281] width 11 height 11
checkbox input "true"
click at [214, 323] on input "I agree to the privacy policy ." at bounding box center [212, 319] width 11 height 11
checkbox input "true"
click at [474, 385] on span "CONTINUE" at bounding box center [480, 375] width 30 height 20
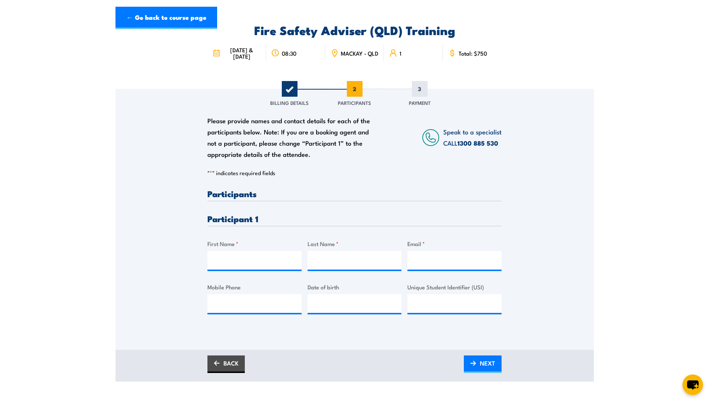
scroll to position [0, 0]
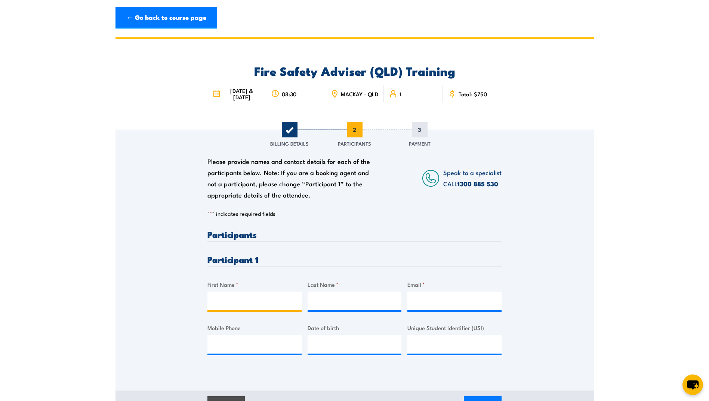
click at [246, 306] on input "First Name *" at bounding box center [254, 301] width 94 height 19
type input "[PERSON_NAME]"
type input "[EMAIL_ADDRESS][DOMAIN_NAME]"
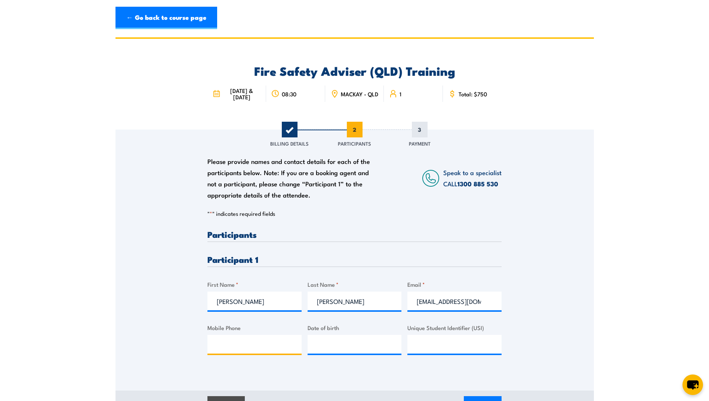
type input "0409566106"
type input "__/__/____"
click at [358, 351] on input "__/__/____" at bounding box center [355, 344] width 94 height 19
click at [318, 354] on input "__/__/____" at bounding box center [355, 344] width 94 height 19
paste input "[DATE]"
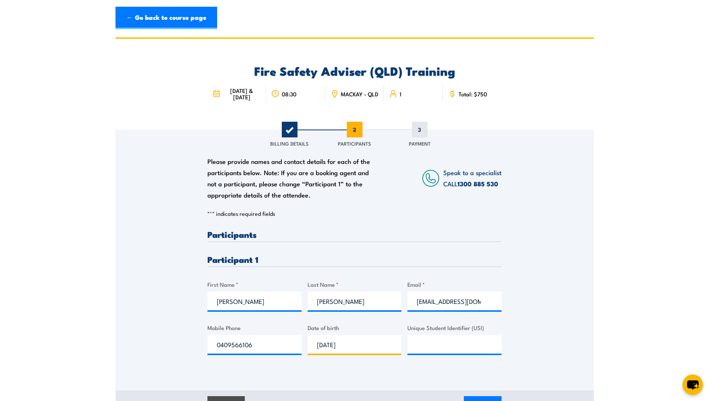
type input "[DATE]"
click at [437, 350] on input "Unique Student Identifier (USI)" at bounding box center [454, 344] width 94 height 19
click at [427, 354] on input "Unique Student Identifier (USI)" at bounding box center [454, 344] width 94 height 19
paste input "QBS5SQ46GD"
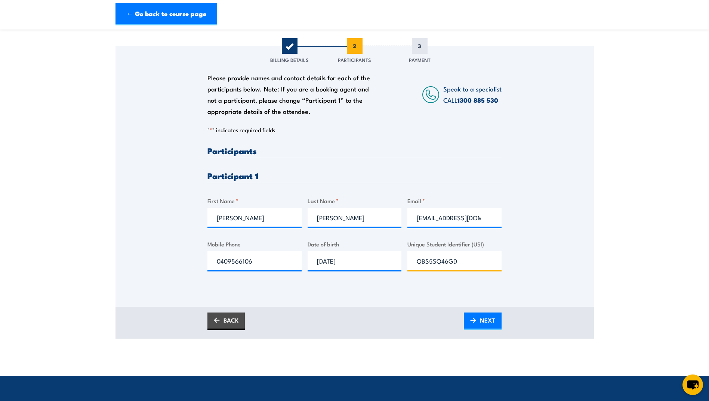
scroll to position [87, 0]
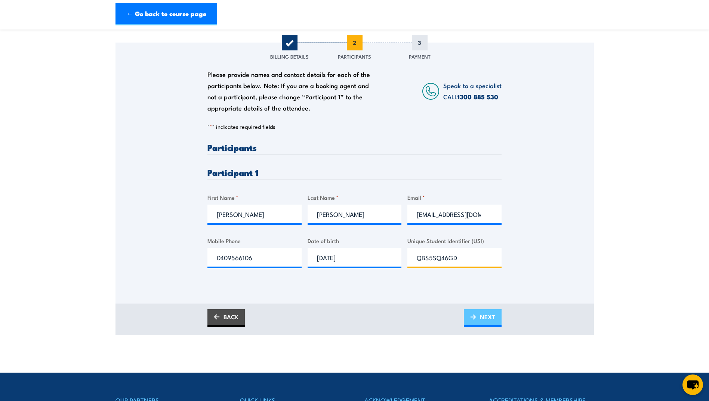
type input "QBS5SQ46GD"
click at [496, 324] on link "NEXT" at bounding box center [483, 318] width 38 height 18
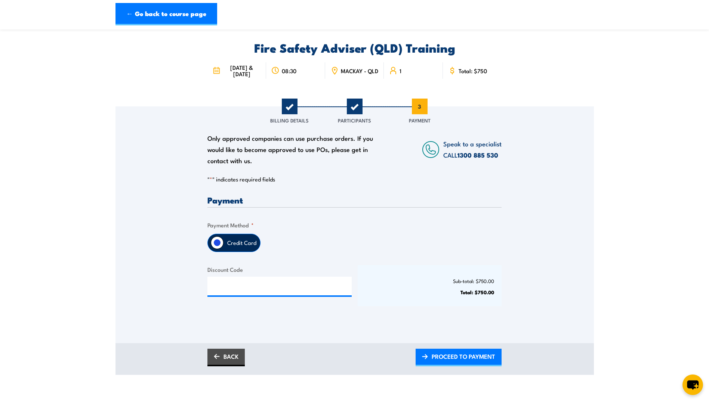
scroll to position [25, 0]
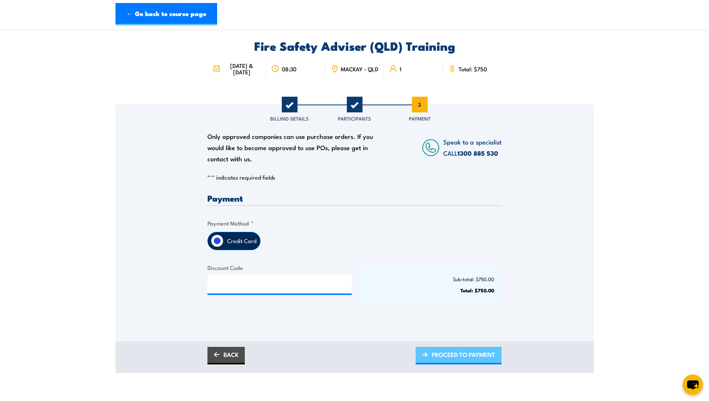
click at [431, 359] on link "PROCEED TO PAYMENT" at bounding box center [459, 356] width 86 height 18
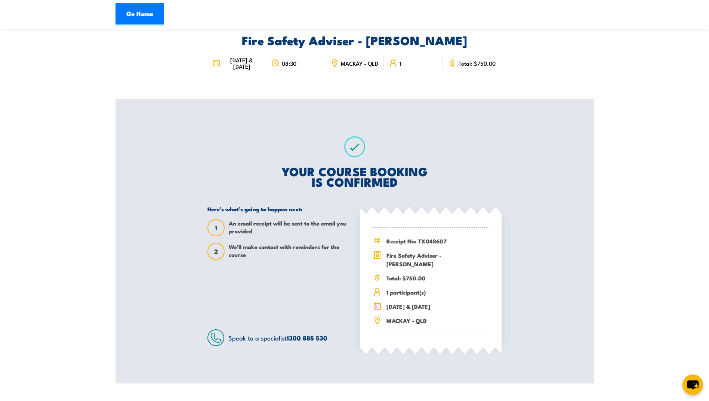
scroll to position [25, 0]
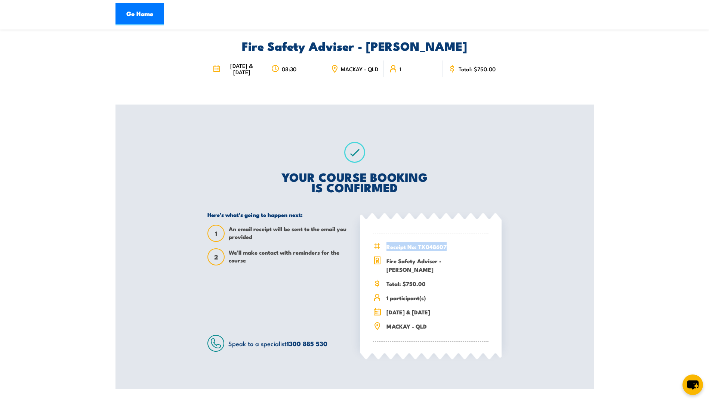
drag, startPoint x: 450, startPoint y: 254, endPoint x: 387, endPoint y: 253, distance: 62.4
click at [387, 251] on span "Receipt No: TX048607" at bounding box center [437, 247] width 102 height 9
copy span "Receipt No: TX048607"
